Goal: Task Accomplishment & Management: Manage account settings

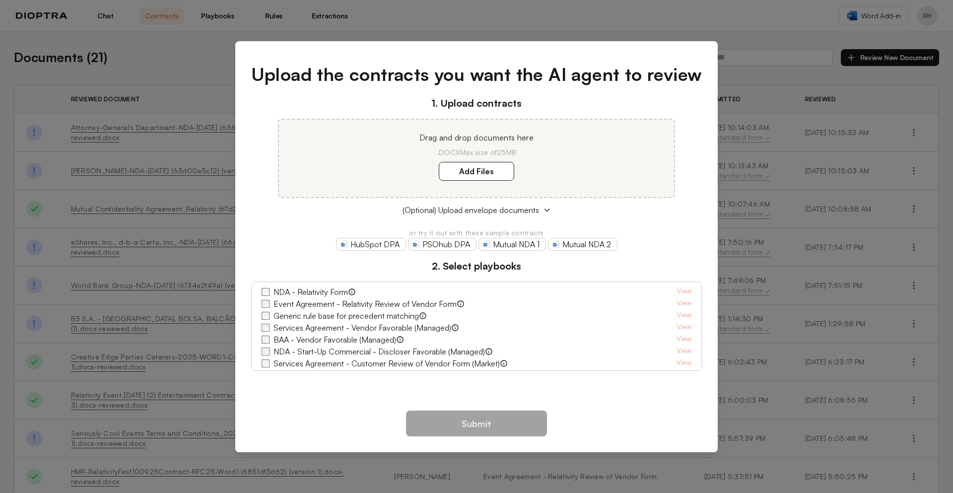
click at [924, 11] on div "Upload the contracts you want the AI agent to review 1. Upload contracts Drag a…" at bounding box center [476, 246] width 953 height 493
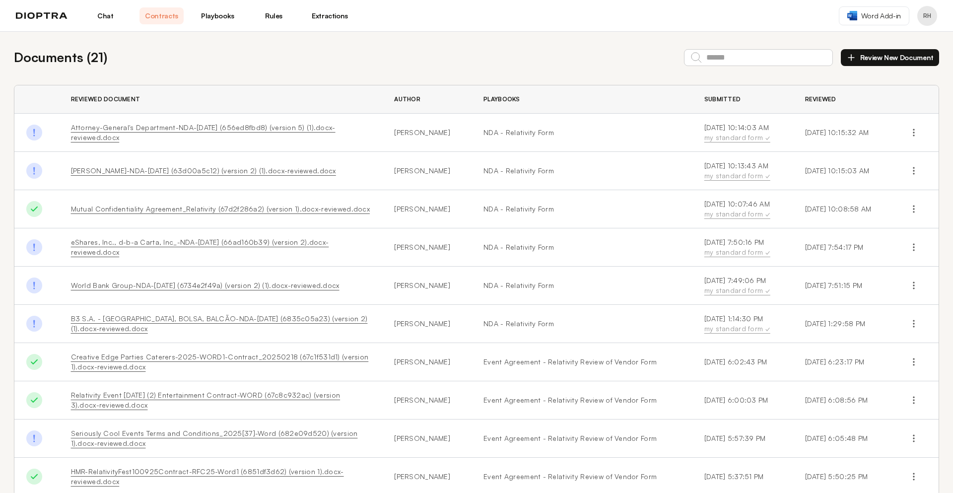
click at [924, 16] on button "Profile menu" at bounding box center [927, 16] width 20 height 20
click at [40, 13] on img at bounding box center [42, 15] width 52 height 7
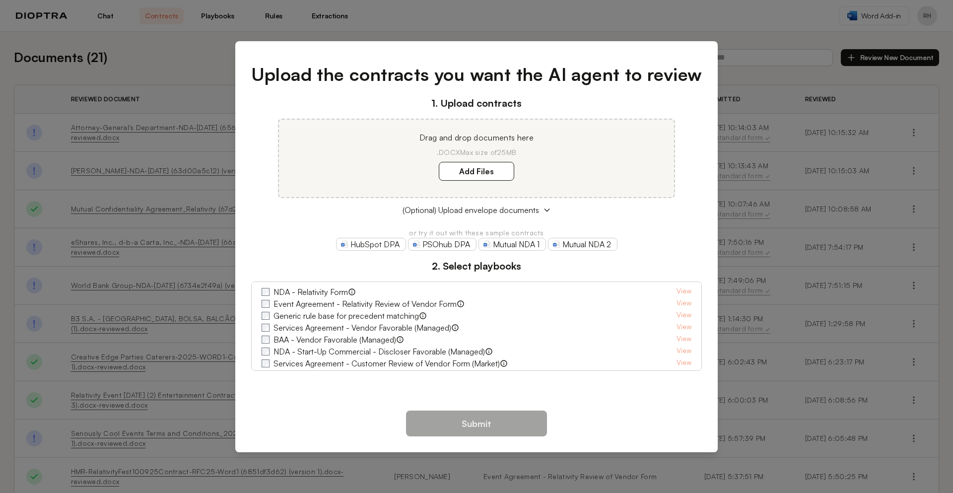
click at [791, 22] on div "Upload the contracts you want the AI agent to review 1. Upload contracts Drag a…" at bounding box center [476, 246] width 953 height 493
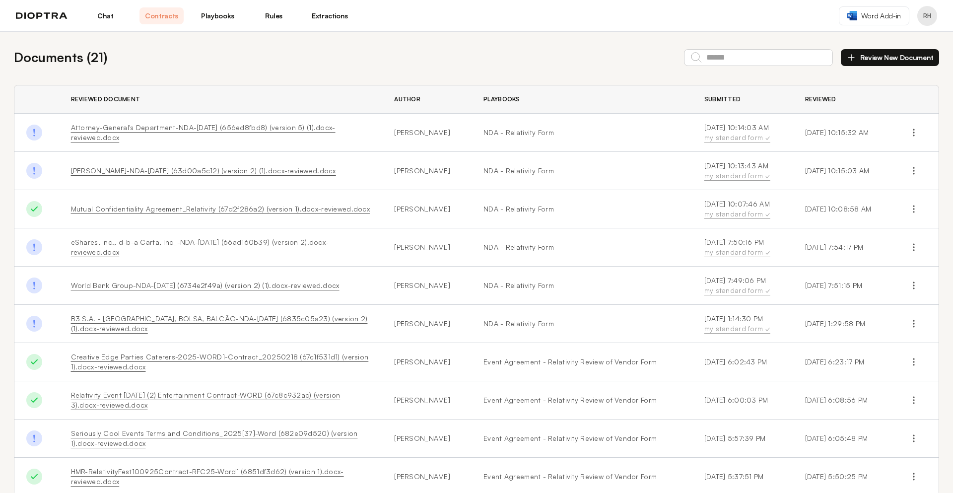
click at [935, 19] on button "Profile menu" at bounding box center [927, 16] width 20 height 20
click at [874, 44] on button "Profile" at bounding box center [889, 41] width 94 height 18
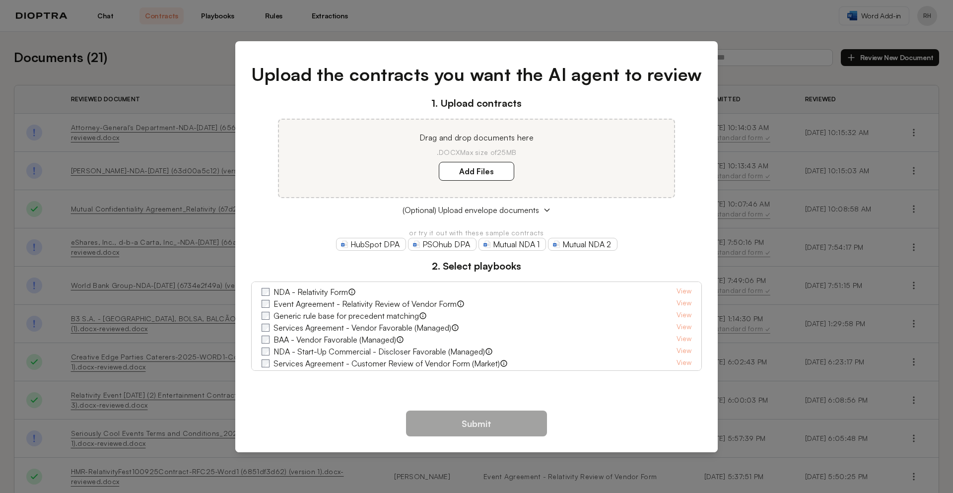
click at [920, 13] on div "Upload the contracts you want the AI agent to review 1. Upload contracts Drag a…" at bounding box center [476, 246] width 953 height 493
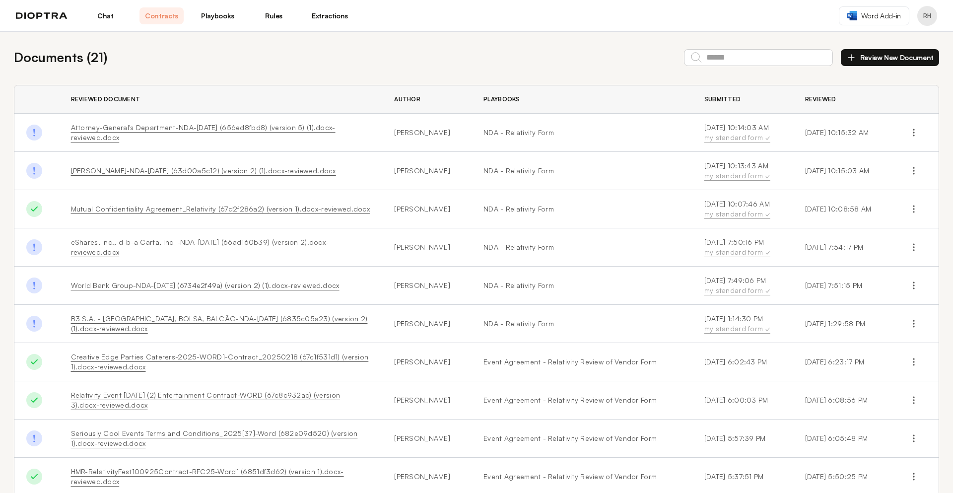
click at [921, 13] on button "Profile menu" at bounding box center [927, 16] width 20 height 20
click at [34, 18] on img at bounding box center [42, 15] width 52 height 7
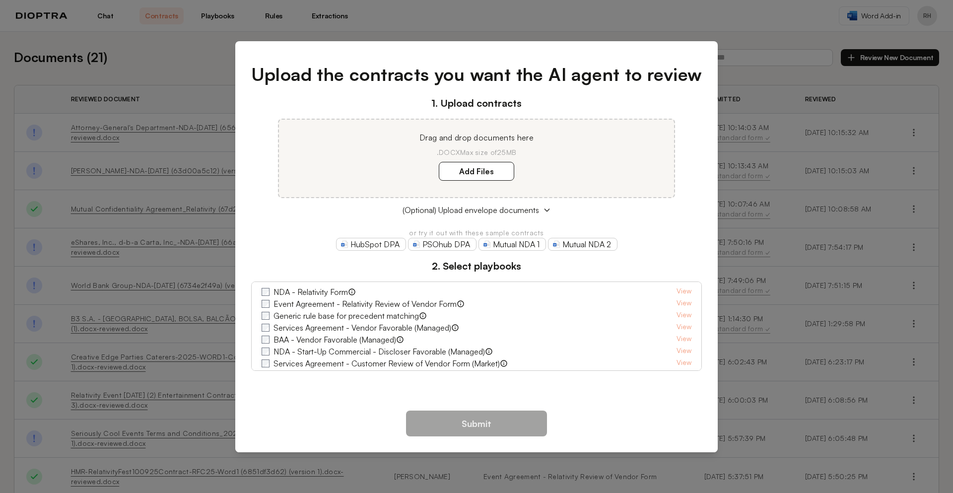
click at [745, 34] on div "Upload the contracts you want the AI agent to review 1. Upload contracts Drag a…" at bounding box center [476, 246] width 953 height 493
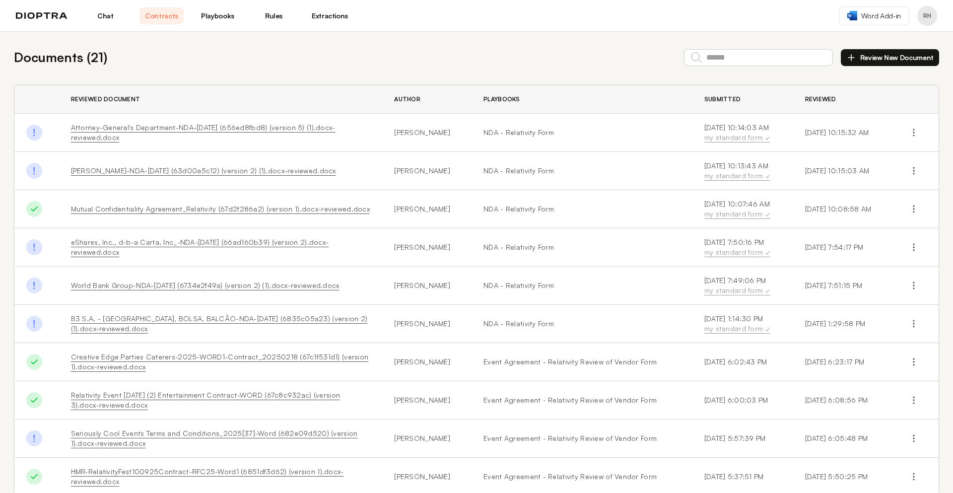
click at [931, 9] on button "Profile menu" at bounding box center [927, 16] width 20 height 20
click at [891, 44] on button "Profile" at bounding box center [889, 41] width 94 height 18
